Goal: Information Seeking & Learning: Check status

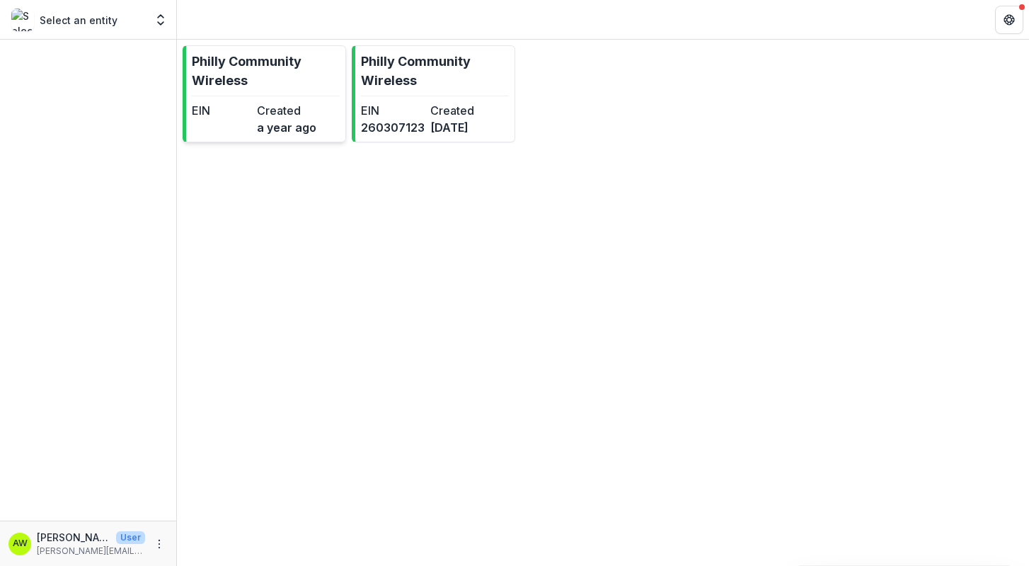
click at [275, 103] on dt "Created" at bounding box center [286, 110] width 59 height 17
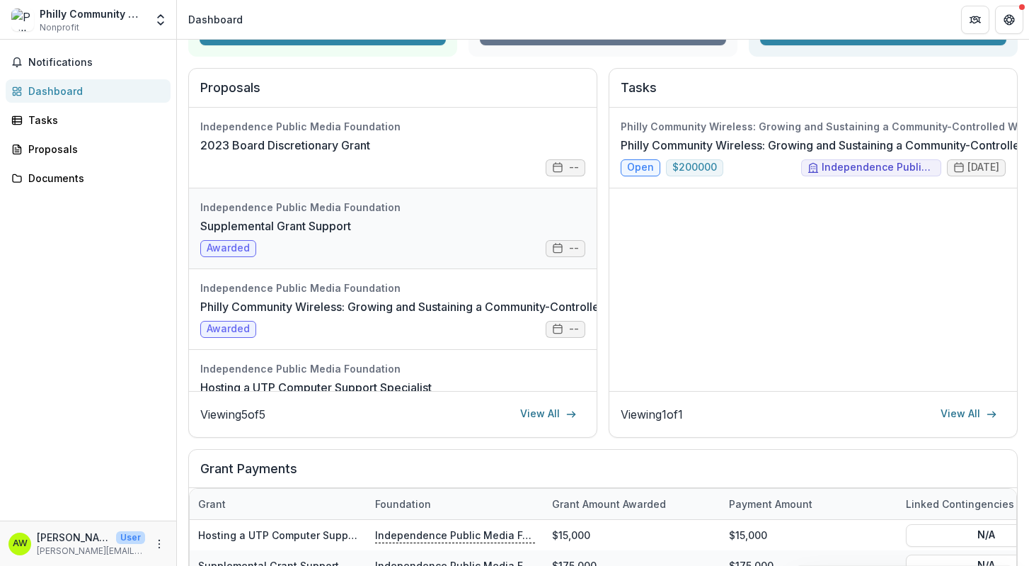
click at [351, 234] on link "Supplemental Grant Support" at bounding box center [275, 225] width 151 height 17
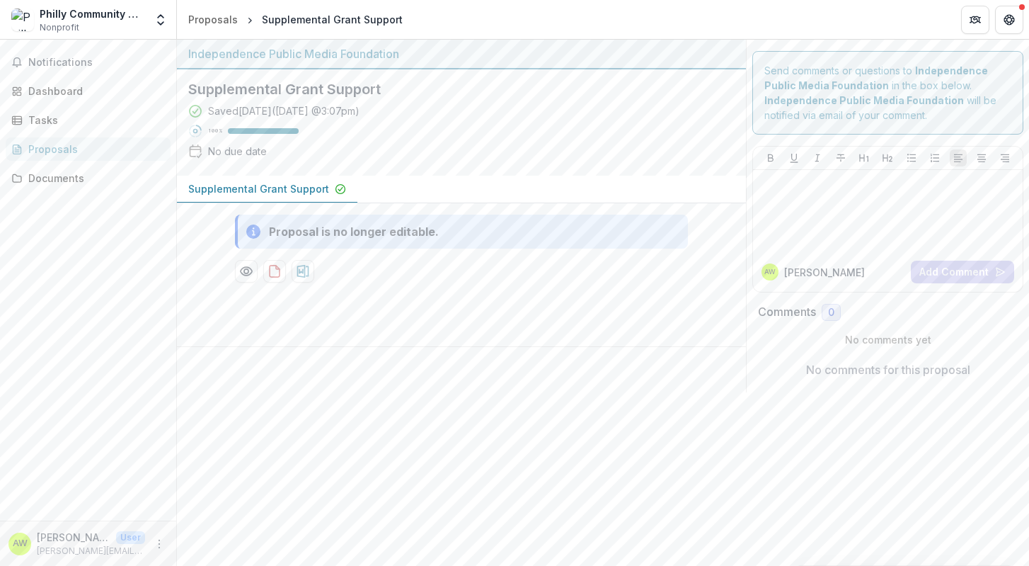
click at [79, 149] on div "Proposals" at bounding box center [93, 149] width 131 height 15
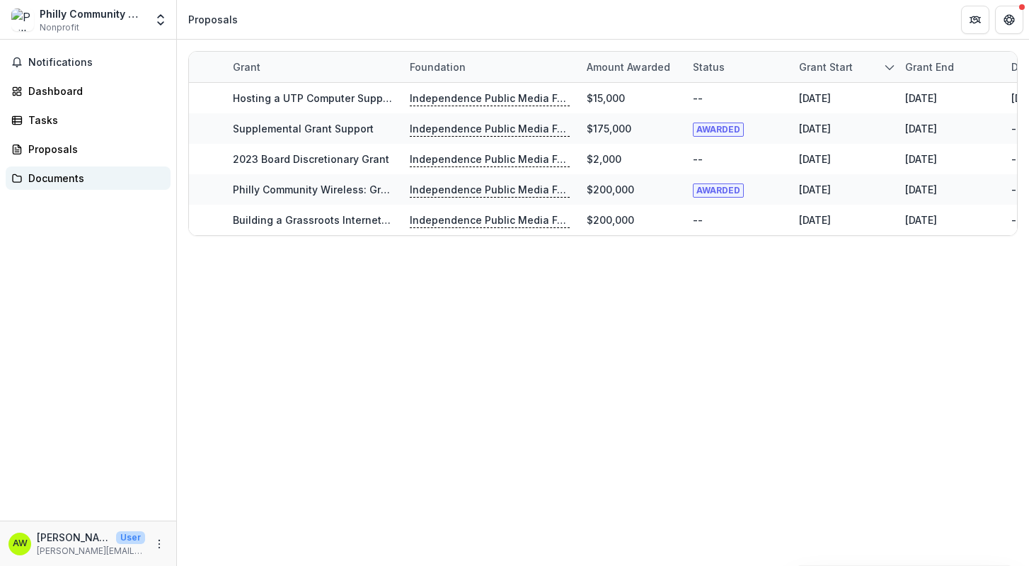
click at [84, 177] on div "Documents" at bounding box center [93, 178] width 131 height 15
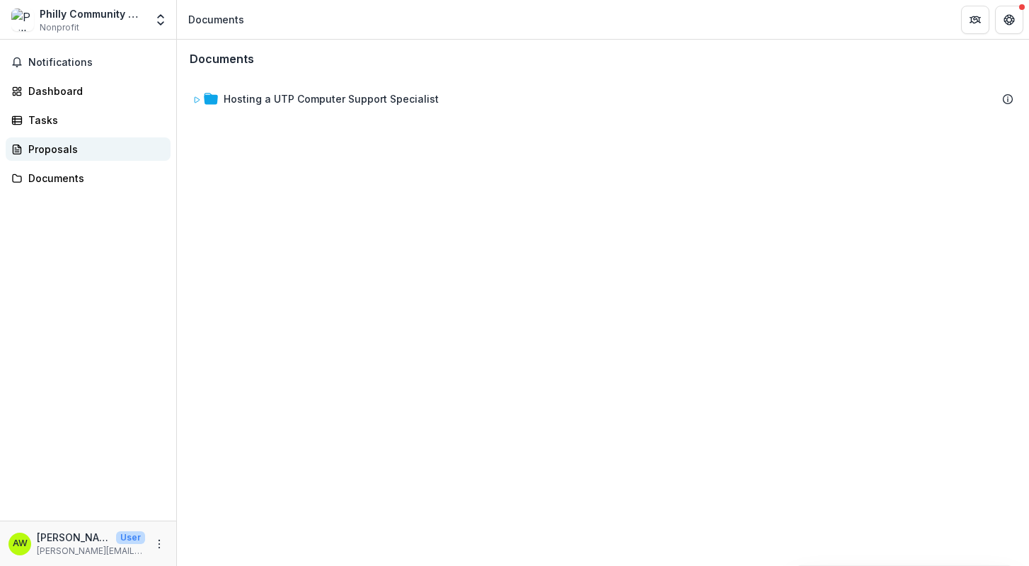
click at [70, 151] on div "Proposals" at bounding box center [93, 149] width 131 height 15
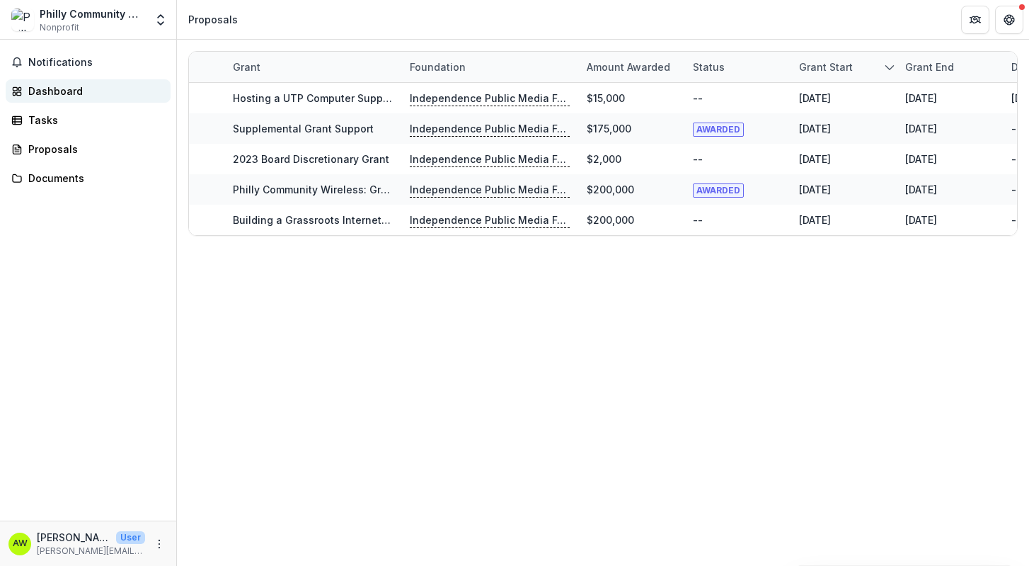
click at [58, 97] on div "Dashboard" at bounding box center [93, 91] width 131 height 15
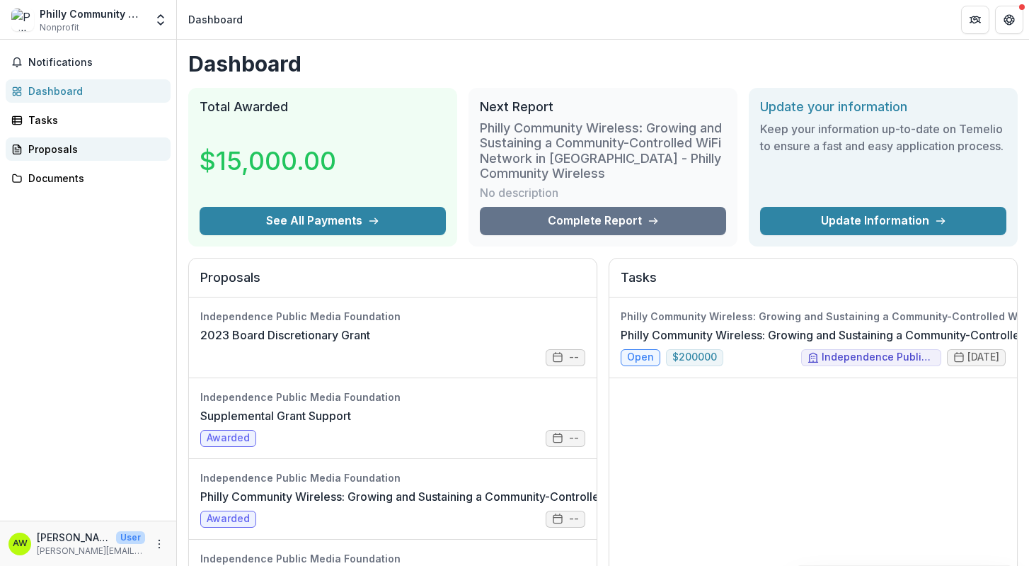
click at [98, 151] on div "Proposals" at bounding box center [93, 149] width 131 height 15
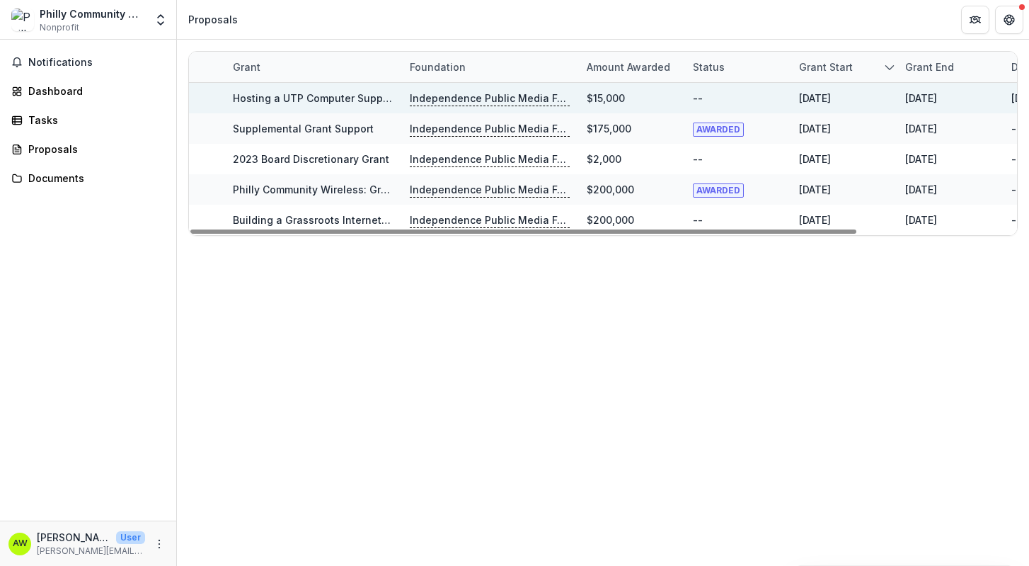
click at [590, 101] on div "$15,000" at bounding box center [606, 98] width 38 height 15
click at [549, 105] on p "Independence Public Media Foundation" at bounding box center [490, 99] width 160 height 16
click at [538, 99] on p "Independence Public Media Foundation" at bounding box center [490, 99] width 160 height 16
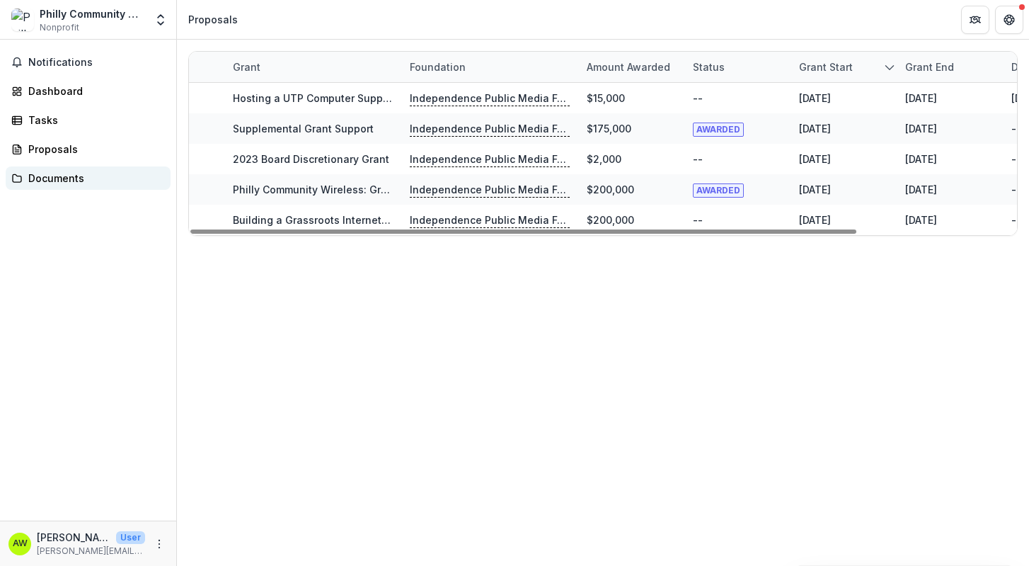
click at [67, 178] on div "Documents" at bounding box center [93, 178] width 131 height 15
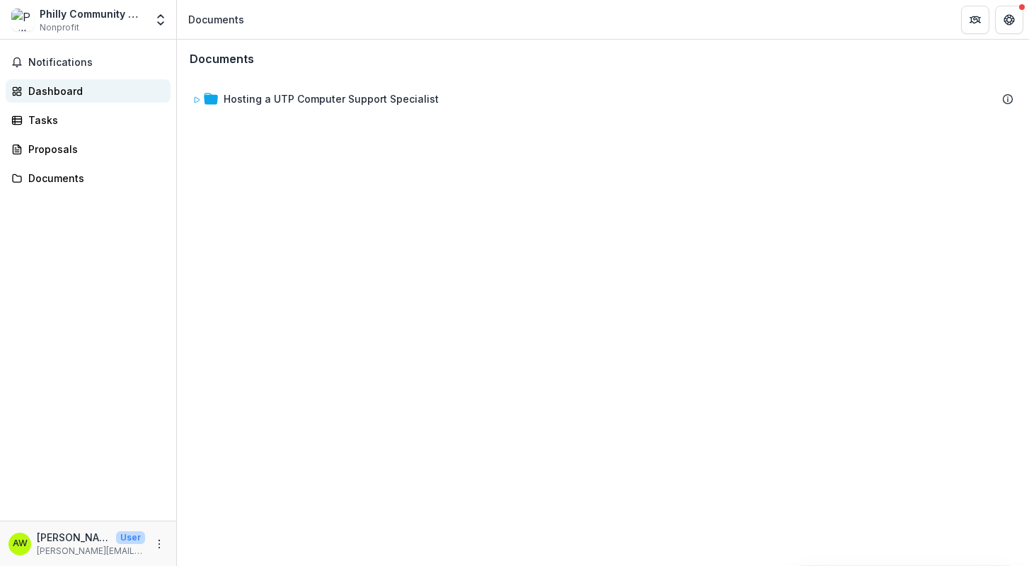
click at [67, 97] on div "Dashboard" at bounding box center [93, 91] width 131 height 15
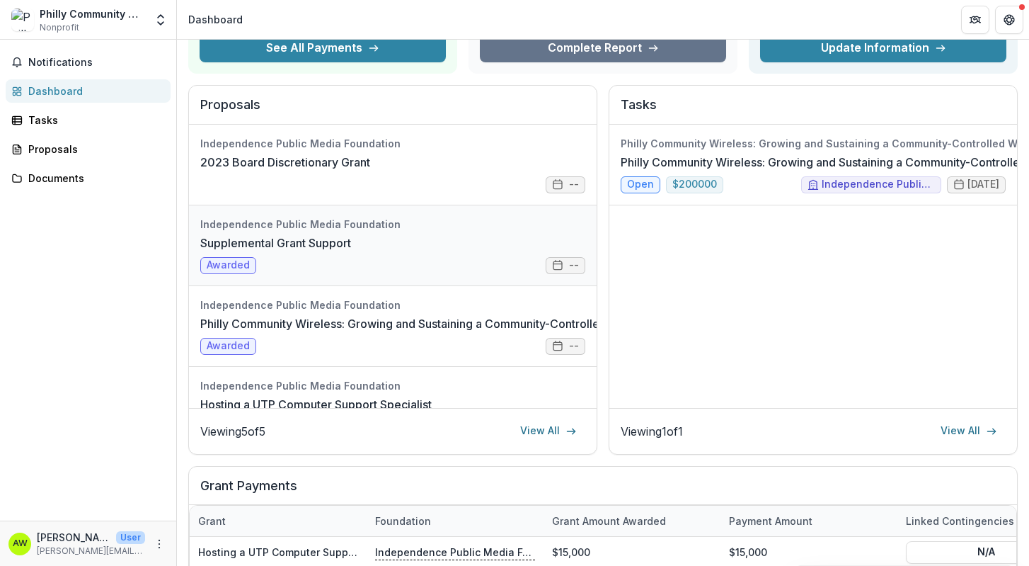
scroll to position [175, 0]
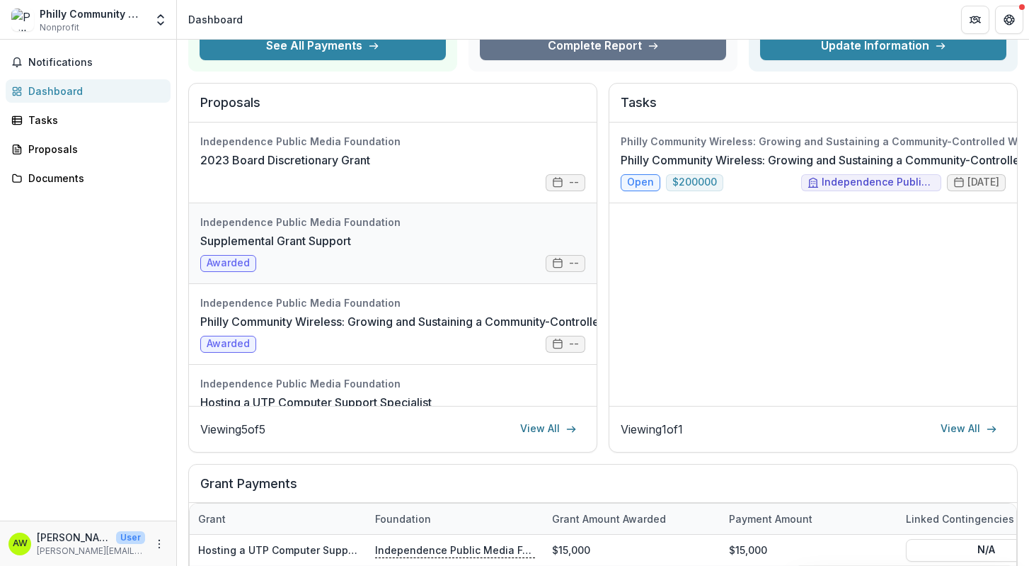
click at [351, 249] on link "Supplemental Grant Support" at bounding box center [275, 240] width 151 height 17
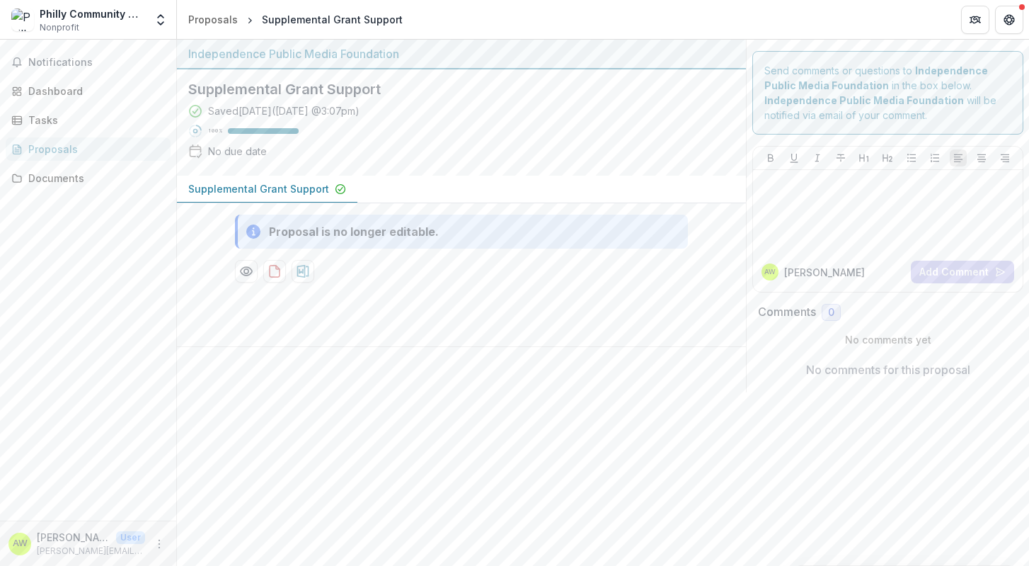
click at [71, 149] on div "Proposals" at bounding box center [93, 149] width 131 height 15
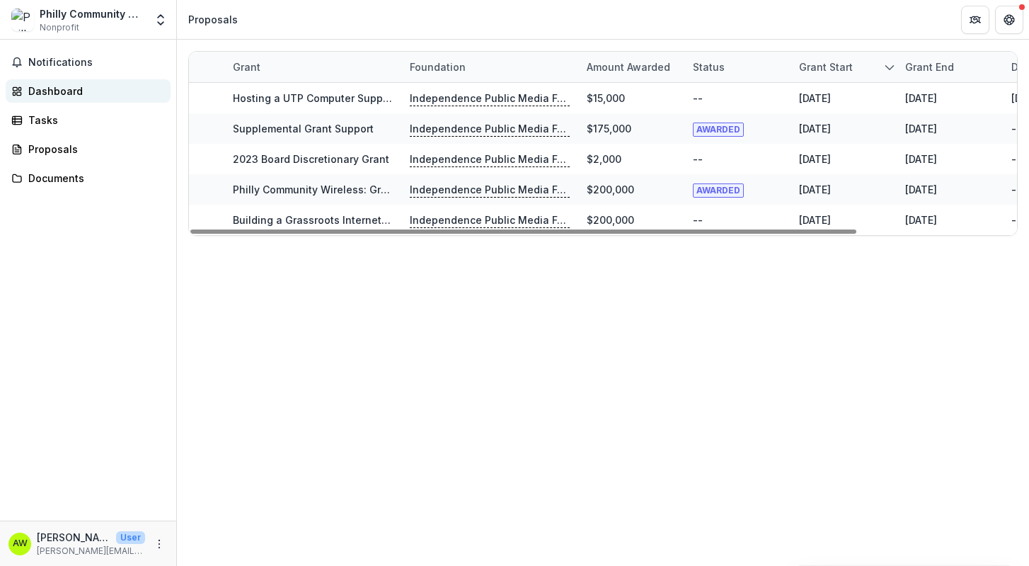
click at [57, 91] on div "Dashboard" at bounding box center [93, 91] width 131 height 15
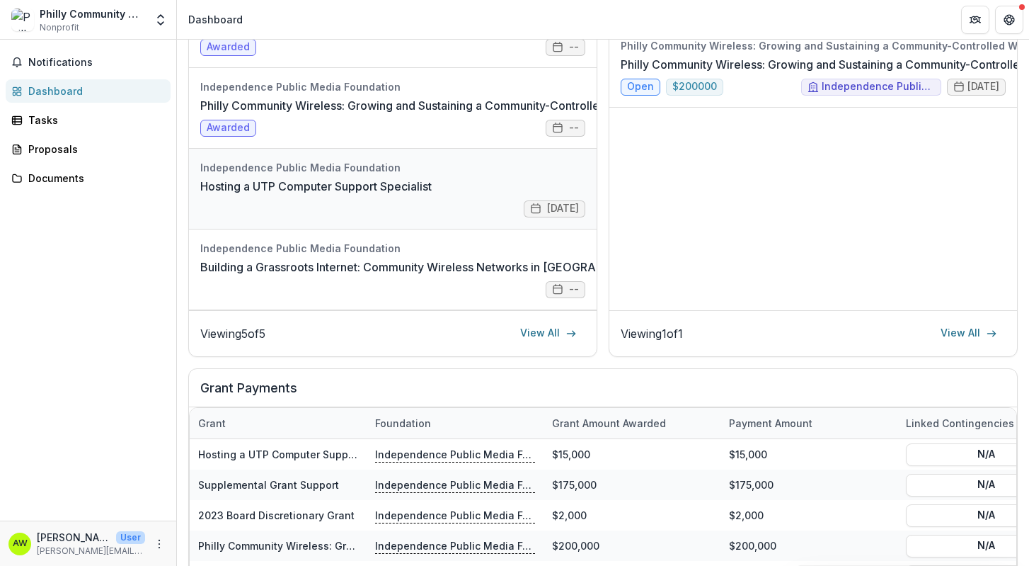
scroll to position [271, 0]
click at [359, 177] on link "Hosting a UTP Computer Support Specialist" at bounding box center [315, 185] width 231 height 17
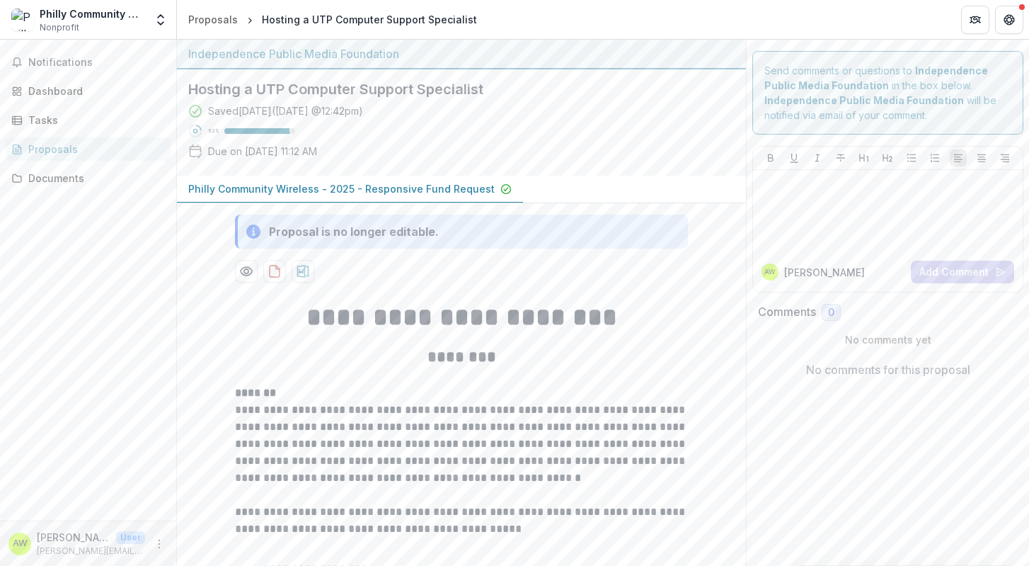
click at [319, 188] on p "Philly Community Wireless - 2025 - Responsive Fund Request" at bounding box center [341, 188] width 306 height 15
click at [312, 58] on div "Independence Public Media Foundation" at bounding box center [461, 53] width 546 height 17
click at [64, 26] on span "Nonprofit" at bounding box center [60, 27] width 40 height 13
click at [70, 69] on button "Notifications" at bounding box center [88, 62] width 165 height 23
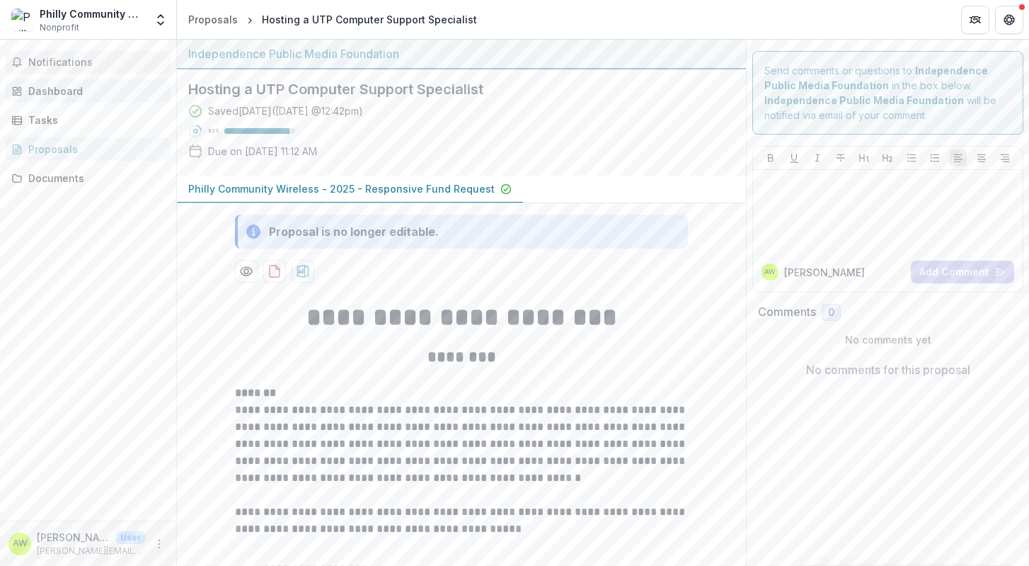
click at [70, 88] on div "Dashboard" at bounding box center [93, 91] width 131 height 15
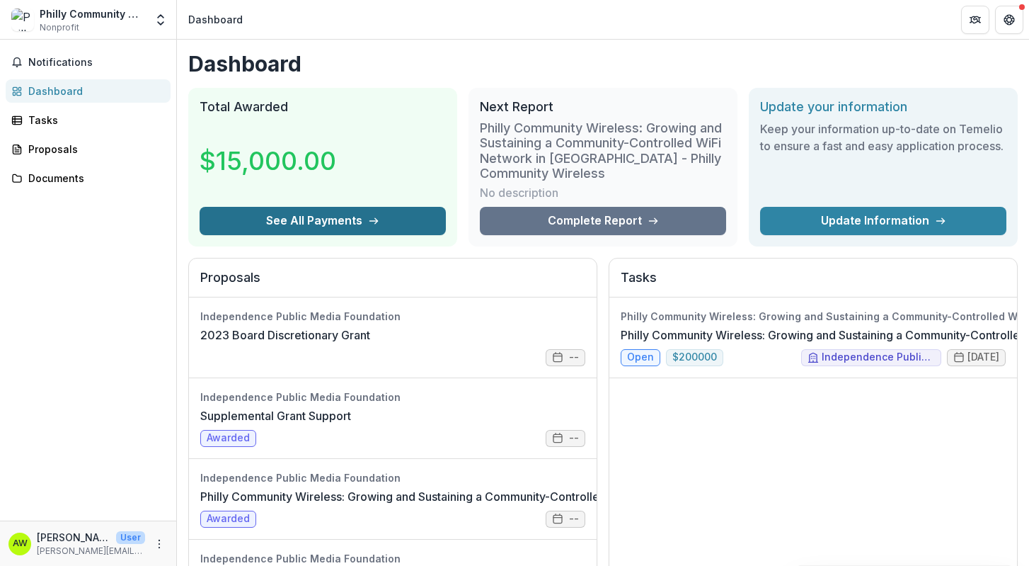
click at [403, 221] on button "See All Payments" at bounding box center [323, 221] width 246 height 28
click at [370, 343] on link "2023 Board Discretionary Grant" at bounding box center [285, 334] width 170 height 17
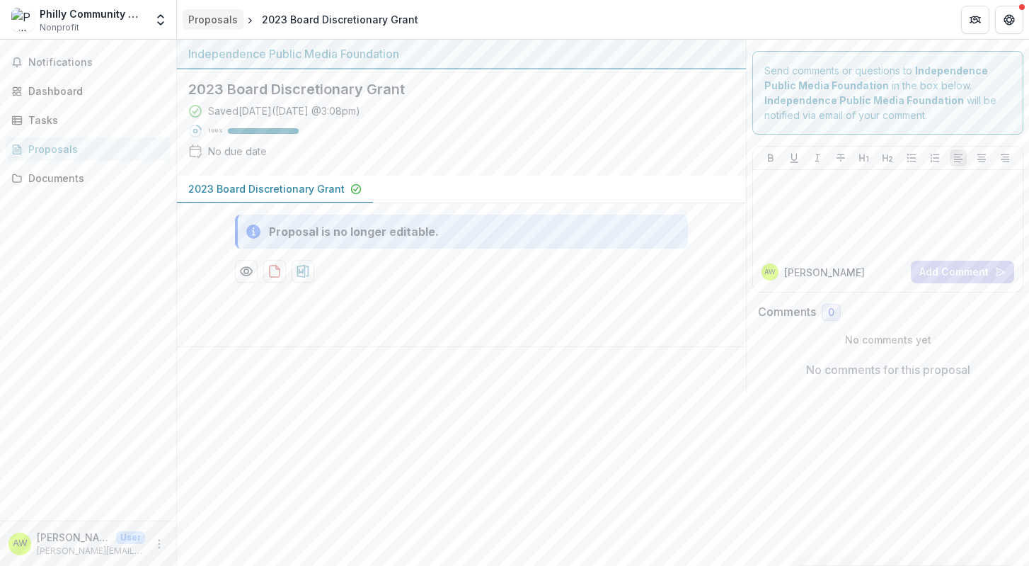
click at [209, 19] on div "Proposals" at bounding box center [213, 19] width 50 height 15
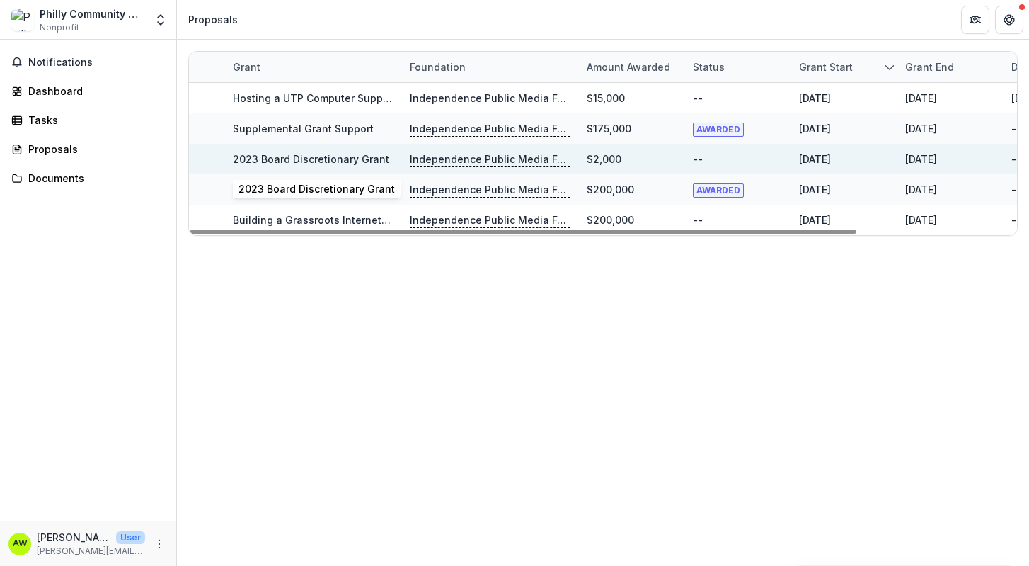
click at [331, 159] on link "2023 Board Discretionary Grant" at bounding box center [311, 159] width 156 height 12
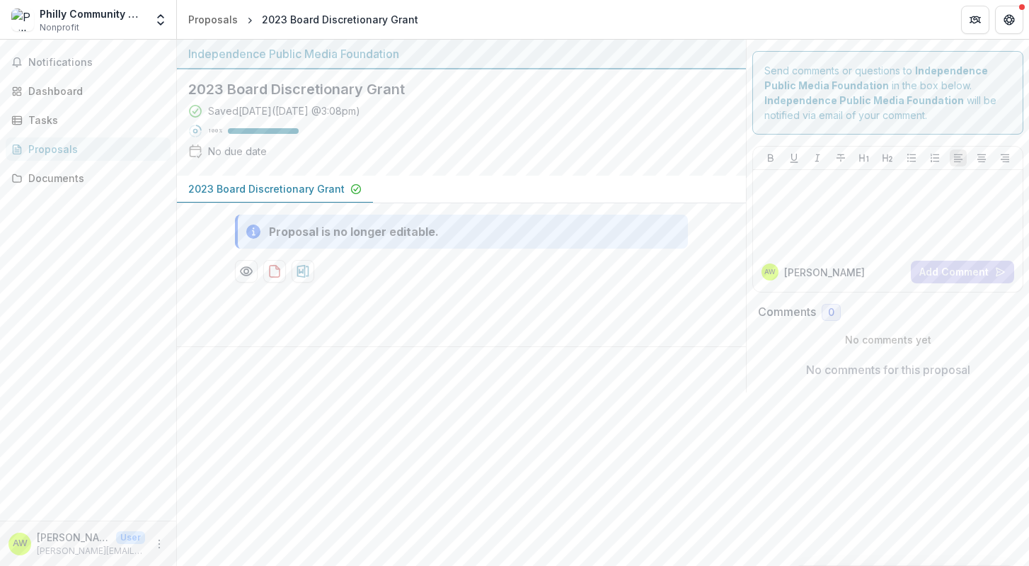
click at [93, 103] on div "Notifications Dashboard Tasks Proposals Documents" at bounding box center [88, 280] width 176 height 481
click at [81, 89] on div "Dashboard" at bounding box center [93, 91] width 131 height 15
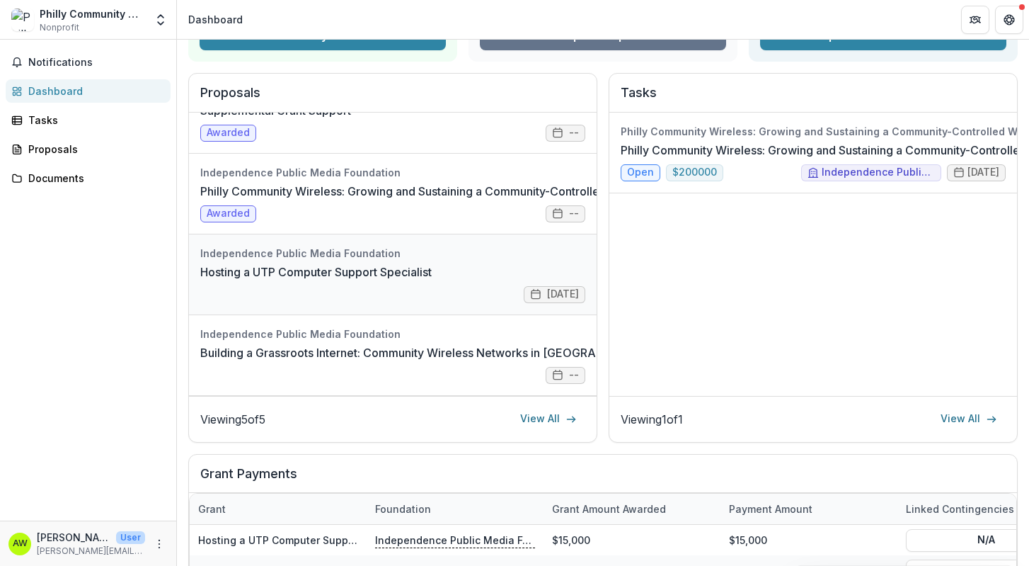
scroll to position [132, 0]
click at [551, 408] on link "View All" at bounding box center [549, 419] width 74 height 23
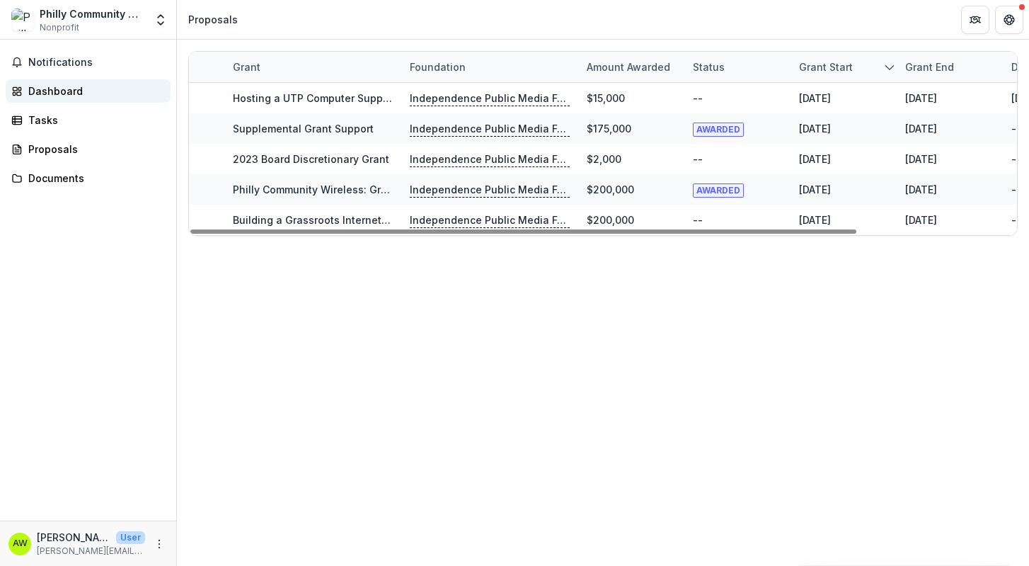
click at [88, 91] on div "Dashboard" at bounding box center [93, 91] width 131 height 15
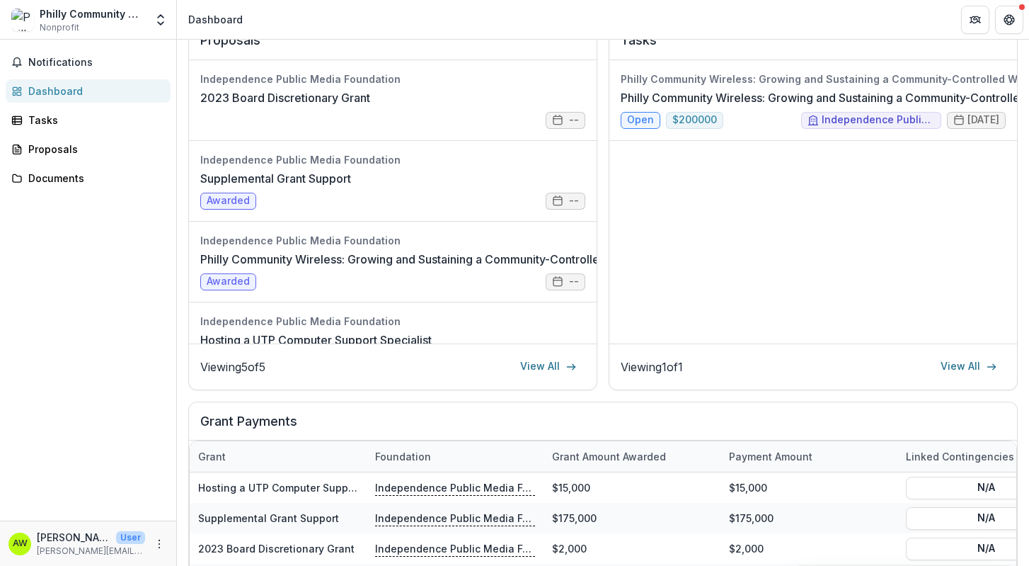
scroll to position [243, 0]
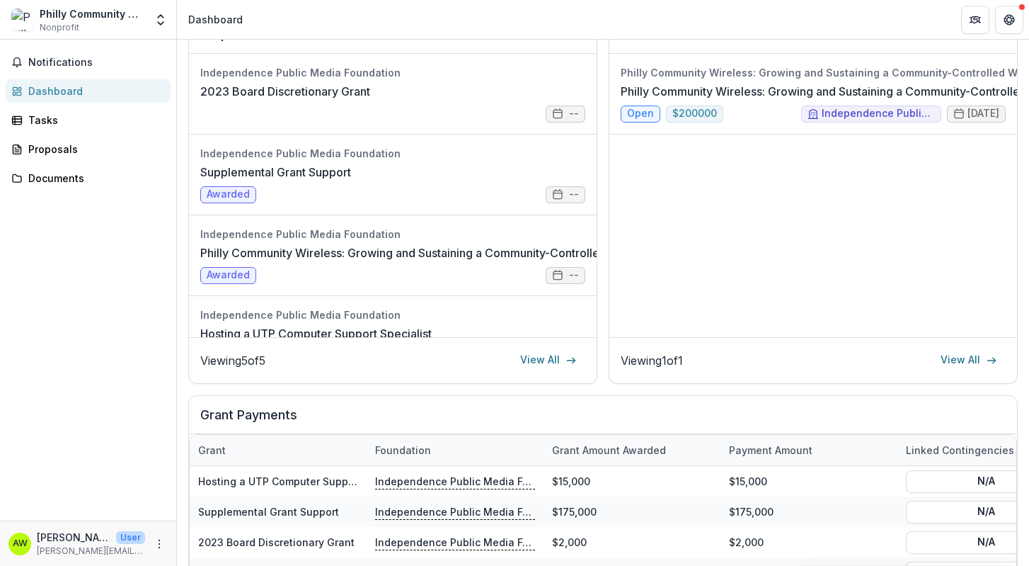
click at [799, 193] on div "Philly Community Wireless: Growing and Sustaining a Community-Controlled WiFi N…" at bounding box center [813, 195] width 408 height 283
click at [972, 362] on link "View All" at bounding box center [969, 360] width 74 height 23
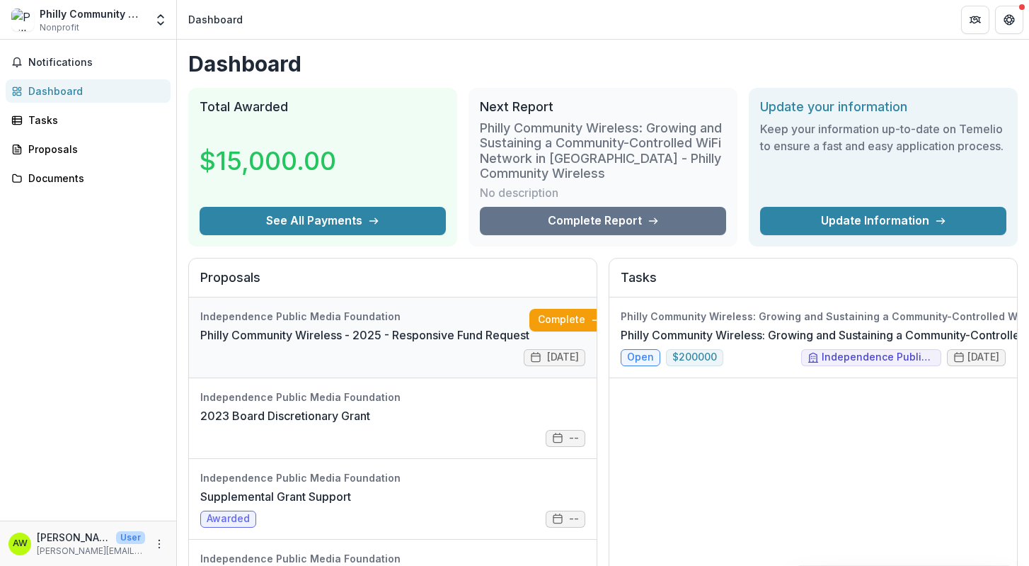
click at [433, 343] on link "Philly Community Wireless - 2025 - Responsive Fund Request" at bounding box center [364, 334] width 329 height 17
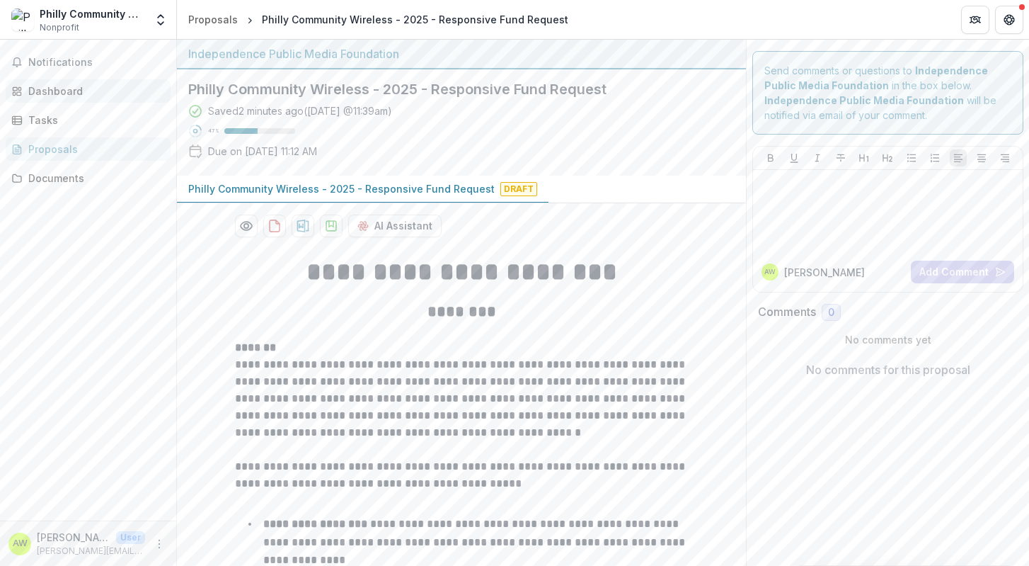
click at [65, 94] on div "Dashboard" at bounding box center [93, 91] width 131 height 15
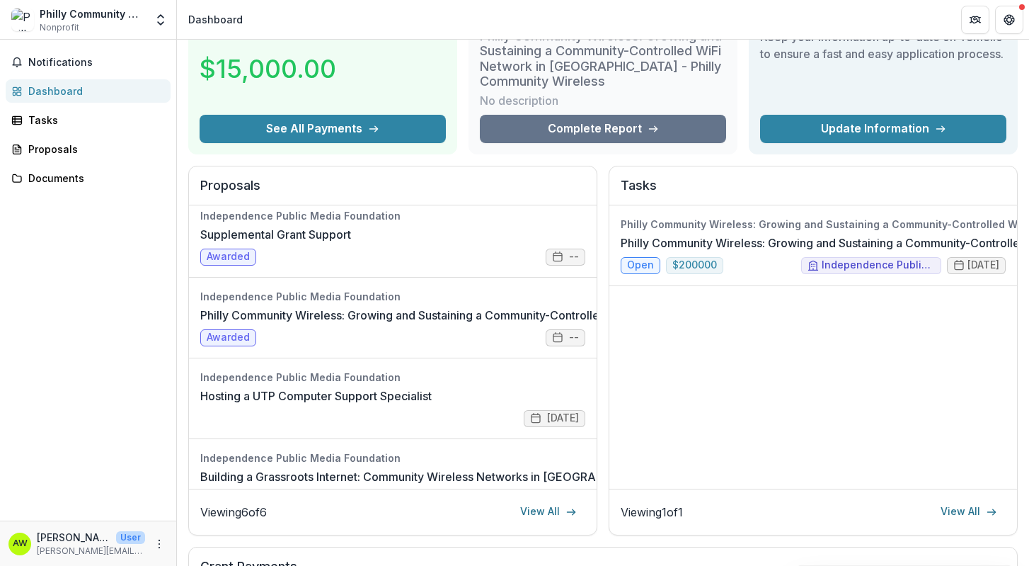
scroll to position [171, 0]
